Goal: Task Accomplishment & Management: Manage account settings

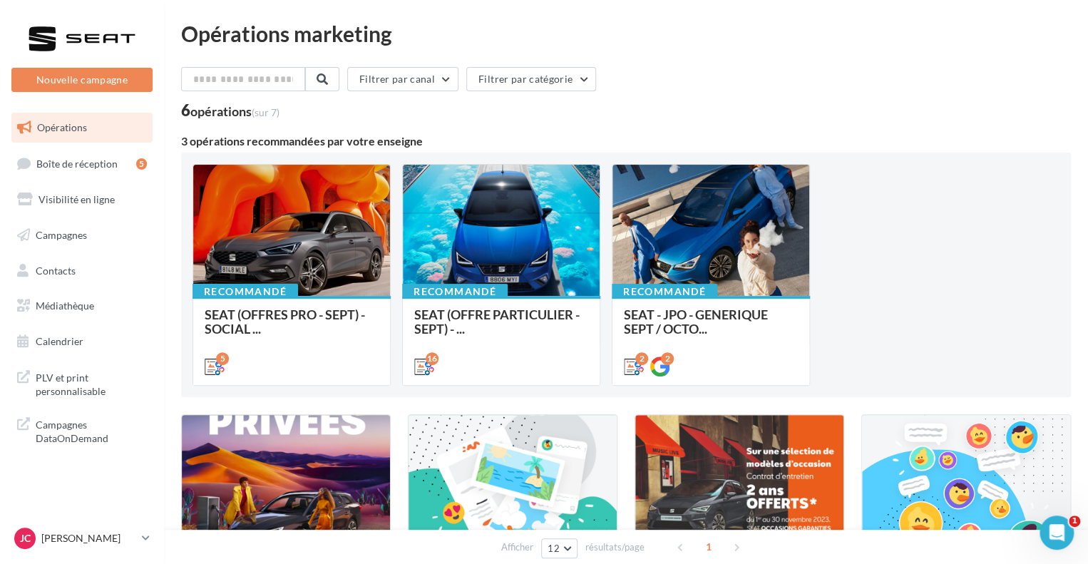
click at [884, 56] on div "Opérations marketing Filtrer par canal Filtrer par catégorie 6 opérations (sur …" at bounding box center [626, 356] width 890 height 666
click at [143, 538] on icon at bounding box center [146, 538] width 8 height 12
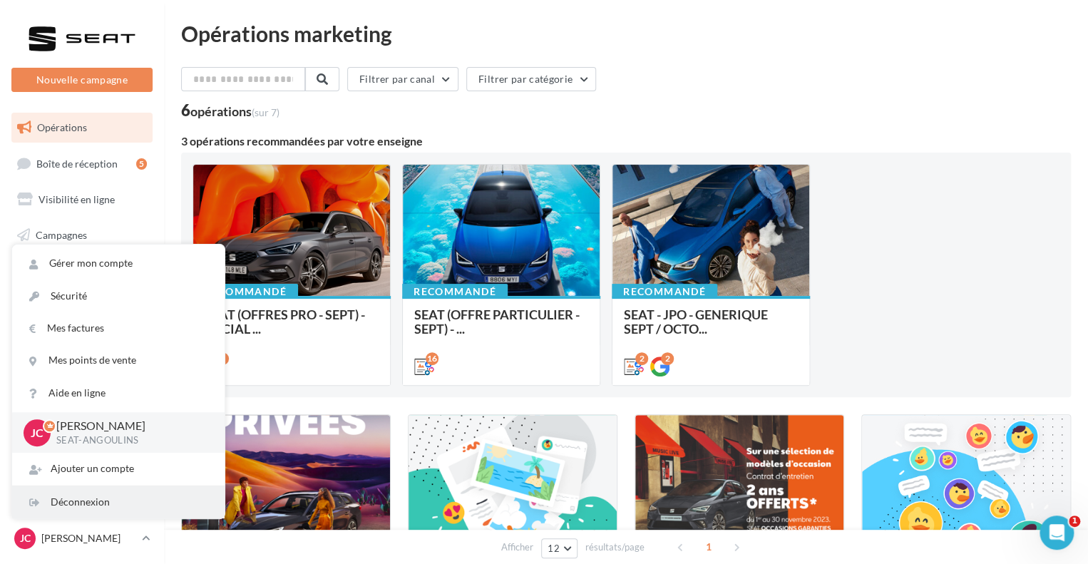
click at [99, 503] on div "Déconnexion" at bounding box center [118, 502] width 213 height 32
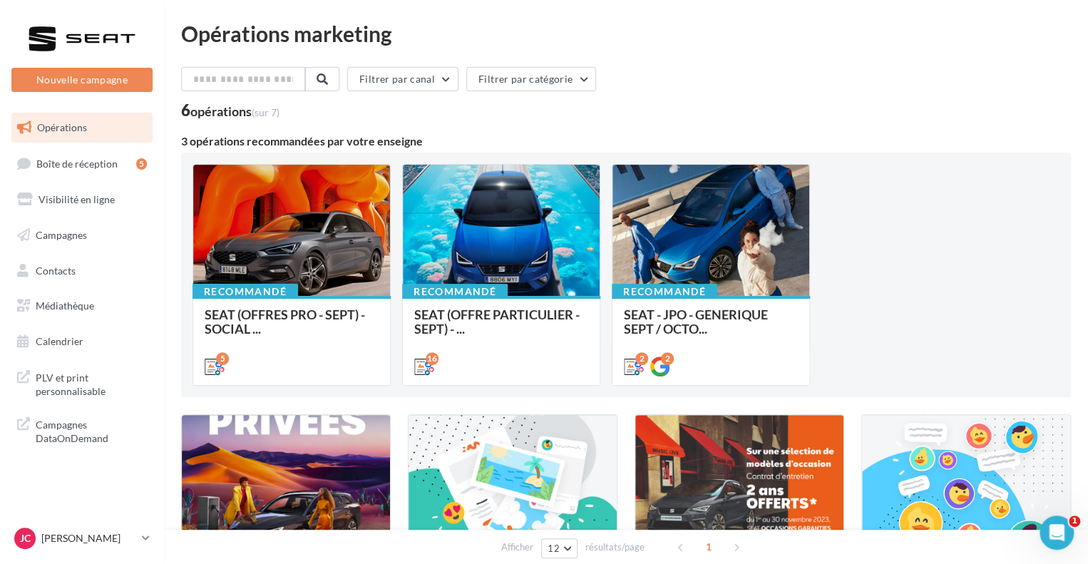
click at [1043, 65] on div "Opérations marketing Filtrer par canal Filtrer par catégorie 6 opérations (sur …" at bounding box center [626, 356] width 890 height 666
click at [132, 538] on p "[PERSON_NAME]" at bounding box center [88, 538] width 95 height 14
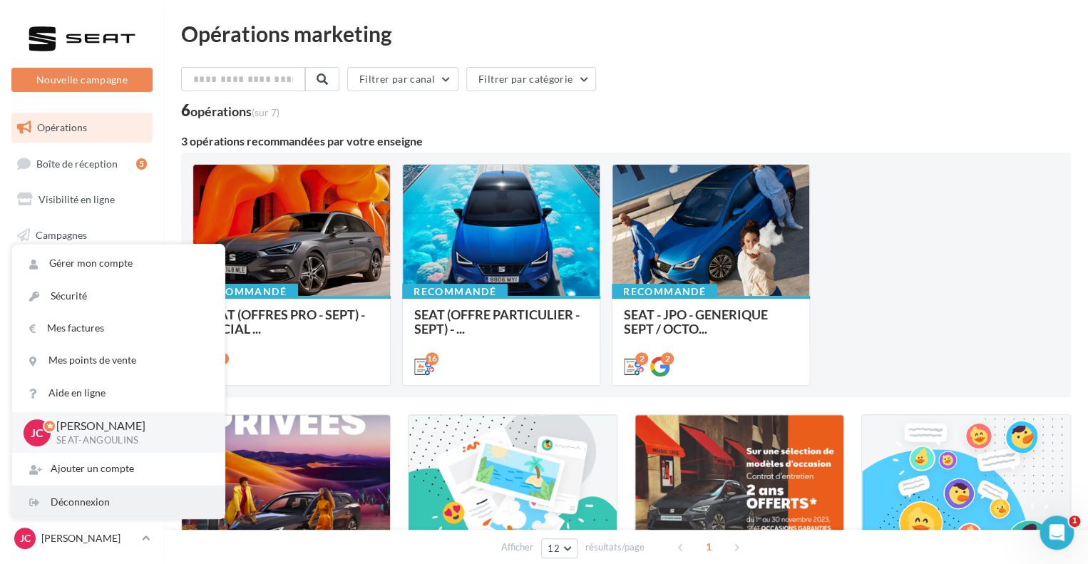
click at [114, 504] on div "Déconnexion" at bounding box center [118, 502] width 213 height 32
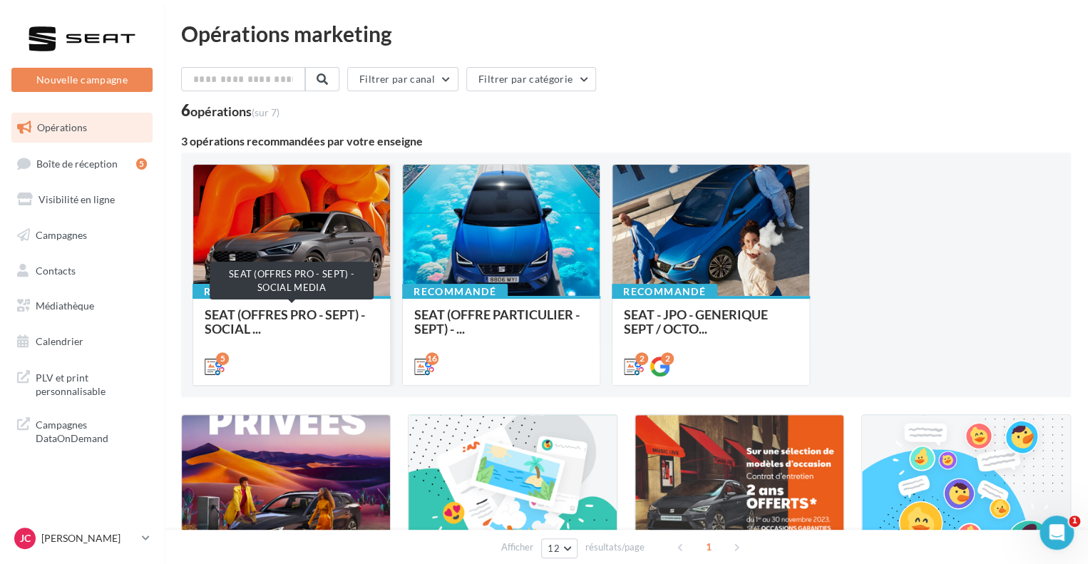
click at [317, 312] on span "SEAT (OFFRES PRO - SEPT) - SOCIAL ..." at bounding box center [285, 322] width 160 height 30
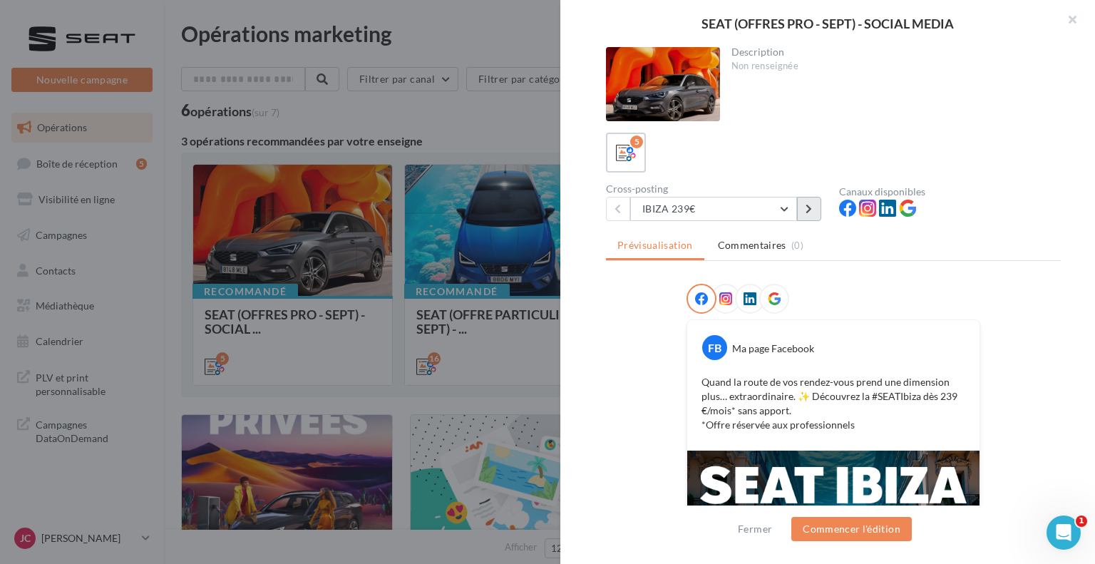
click at [807, 210] on icon at bounding box center [809, 209] width 6 height 10
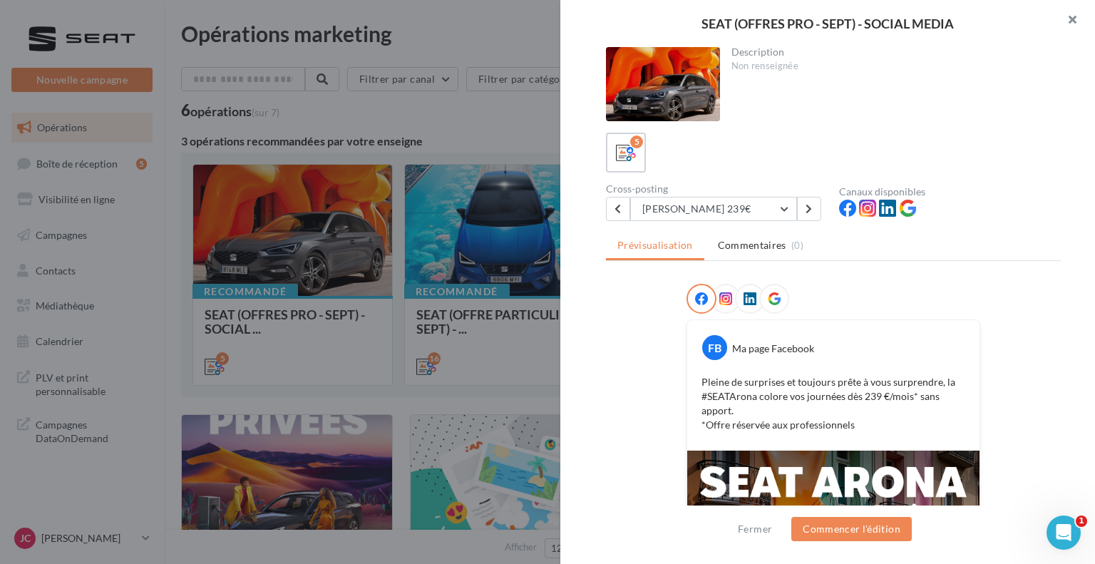
click at [1076, 22] on button "button" at bounding box center [1066, 21] width 57 height 43
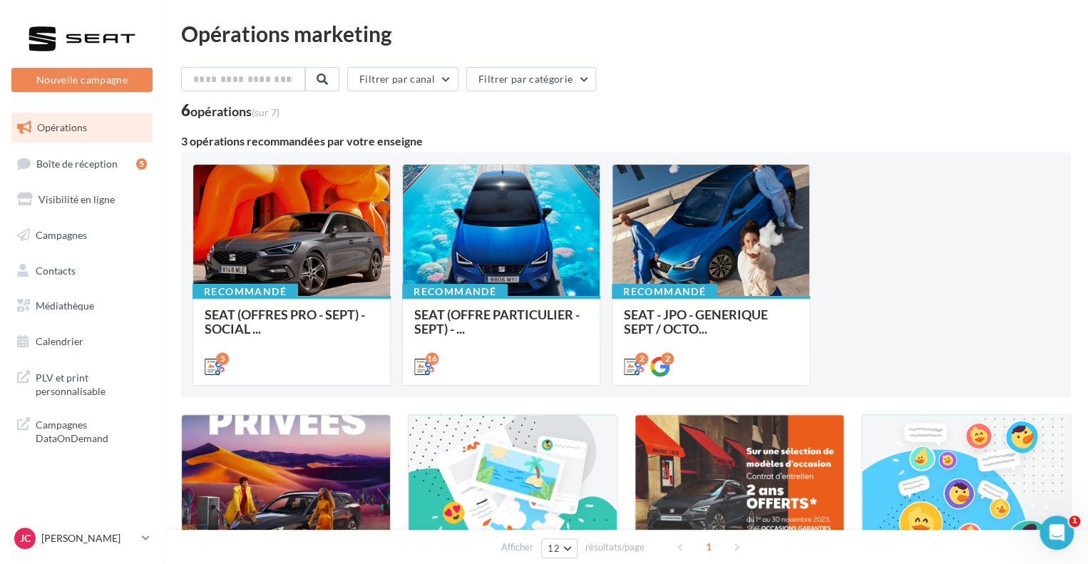
click at [1045, 68] on div "Filtrer par canal Filtrer par catégorie" at bounding box center [626, 82] width 890 height 30
click at [138, 531] on link "[PERSON_NAME] SEAT-ANGOULINS" at bounding box center [81, 538] width 141 height 27
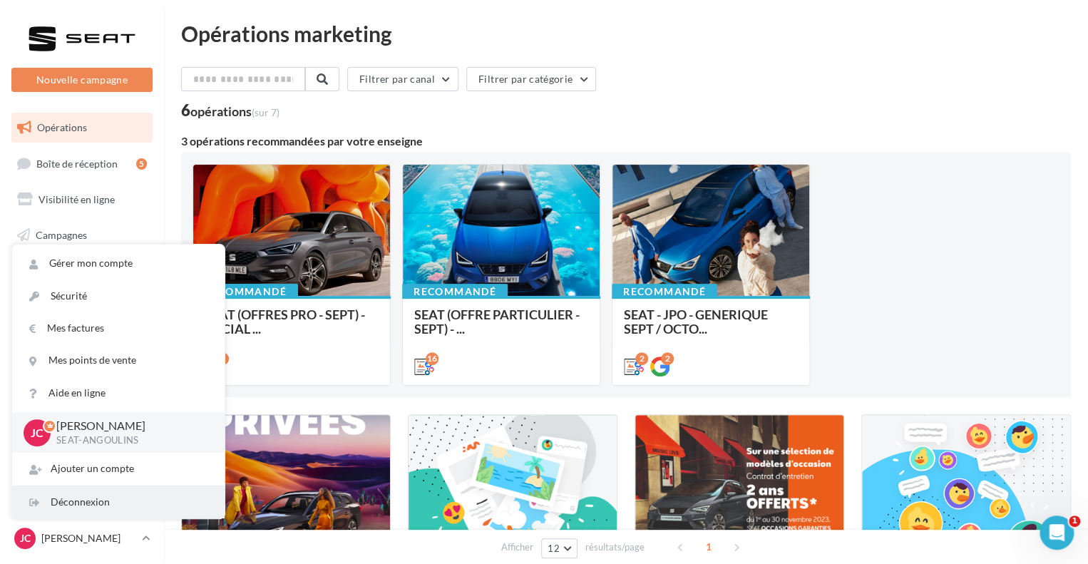
click at [103, 506] on div "Déconnexion" at bounding box center [118, 502] width 213 height 32
